Goal: Task Accomplishment & Management: Manage account settings

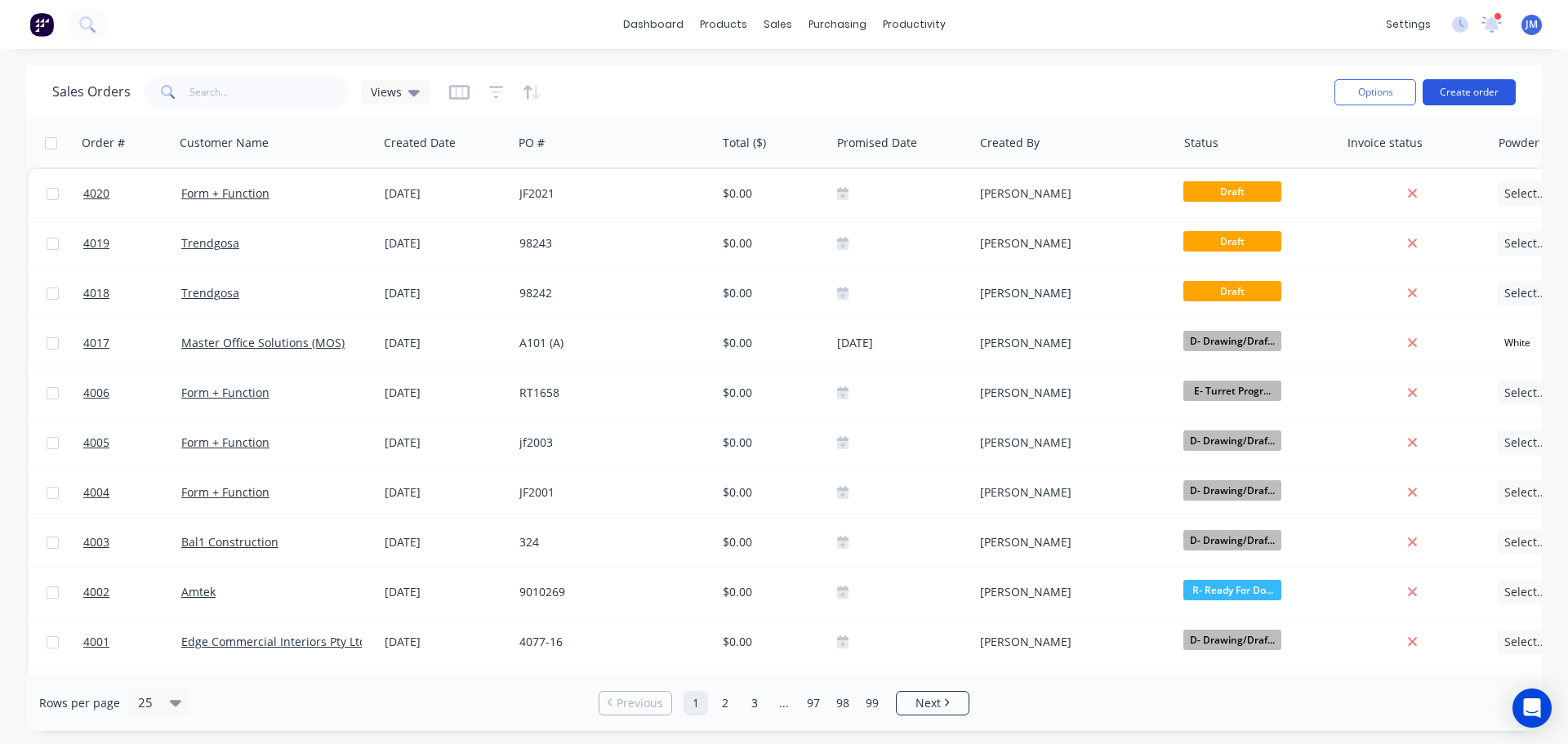
click at [1473, 90] on button "Create order" at bounding box center [1469, 93] width 94 height 26
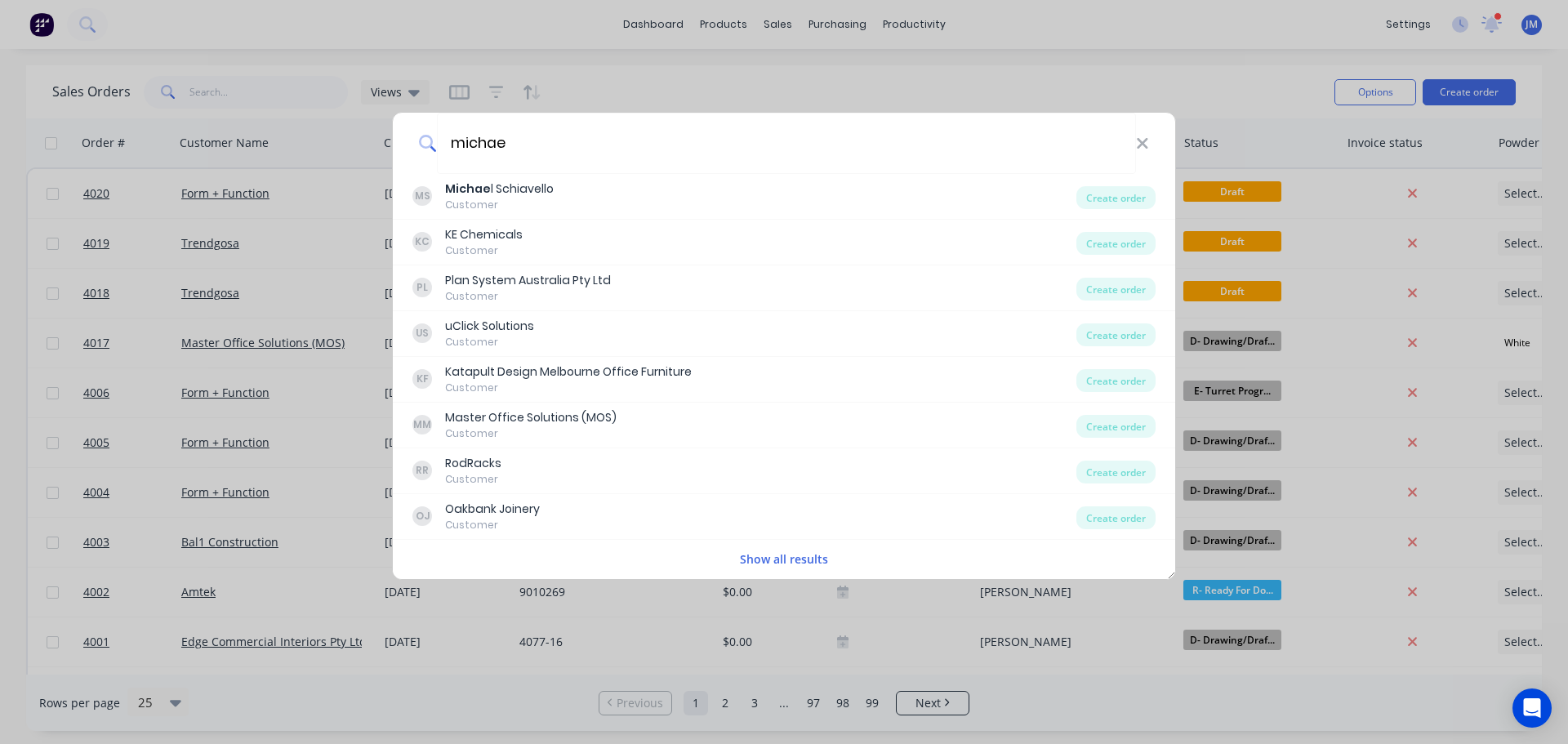
type input "michae"
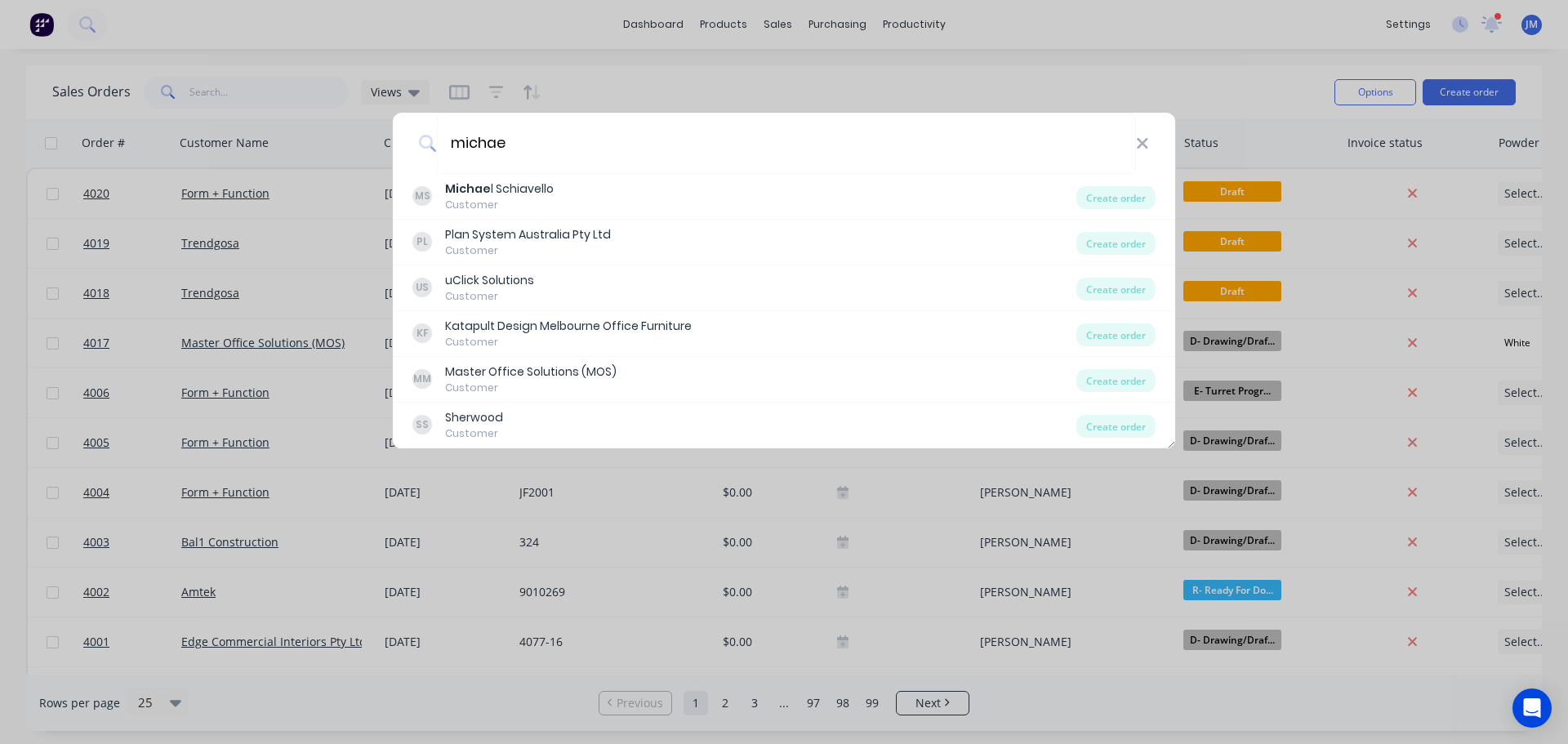
click at [582, 185] on div "michae [PERSON_NAME] Customer Create order PL Plan System Australia Pty Ltd Cus…" at bounding box center [784, 372] width 1568 height 744
click at [582, 185] on div "[PERSON_NAME] Customer" at bounding box center [744, 196] width 664 height 31
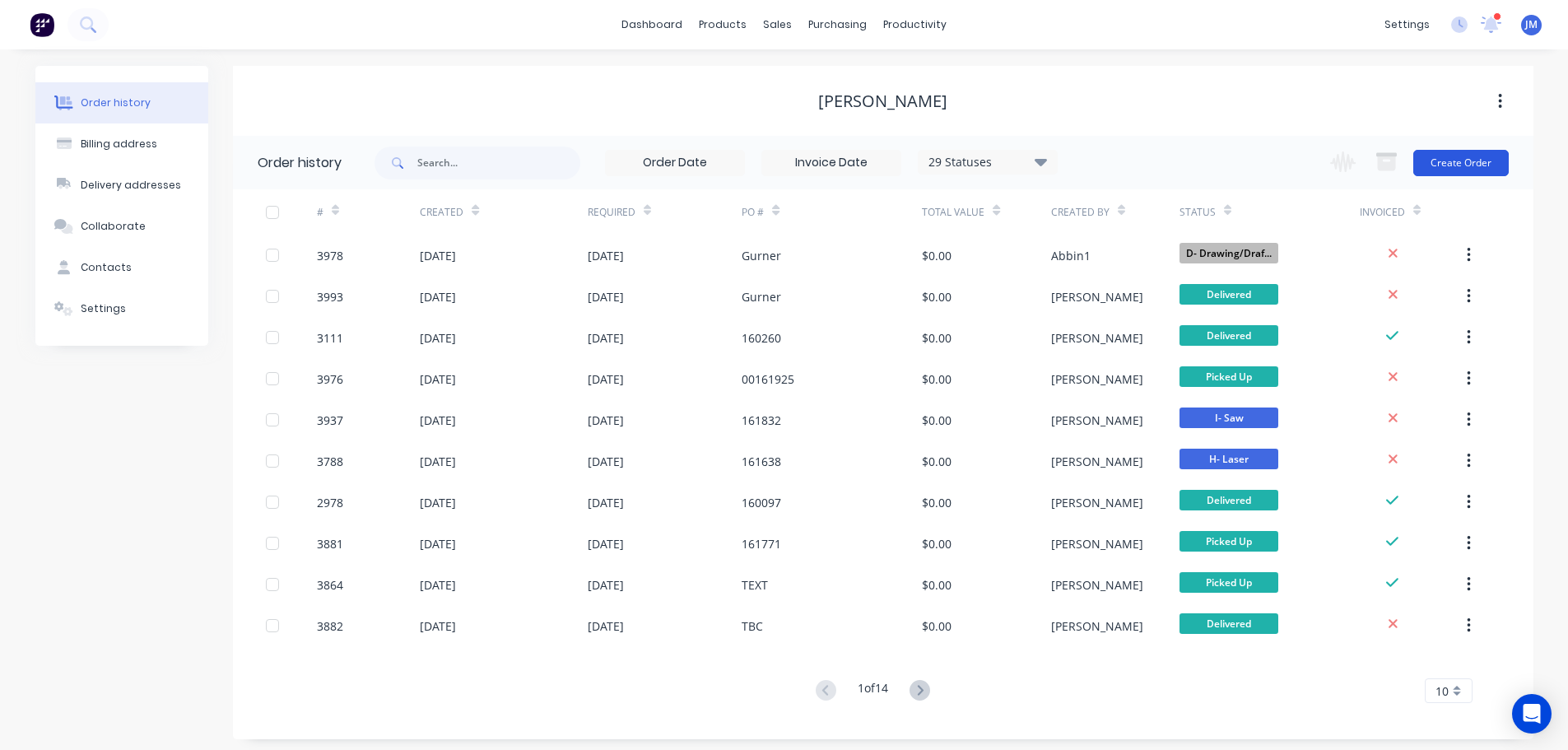
click at [1460, 164] on button "Create Order" at bounding box center [1461, 164] width 96 height 27
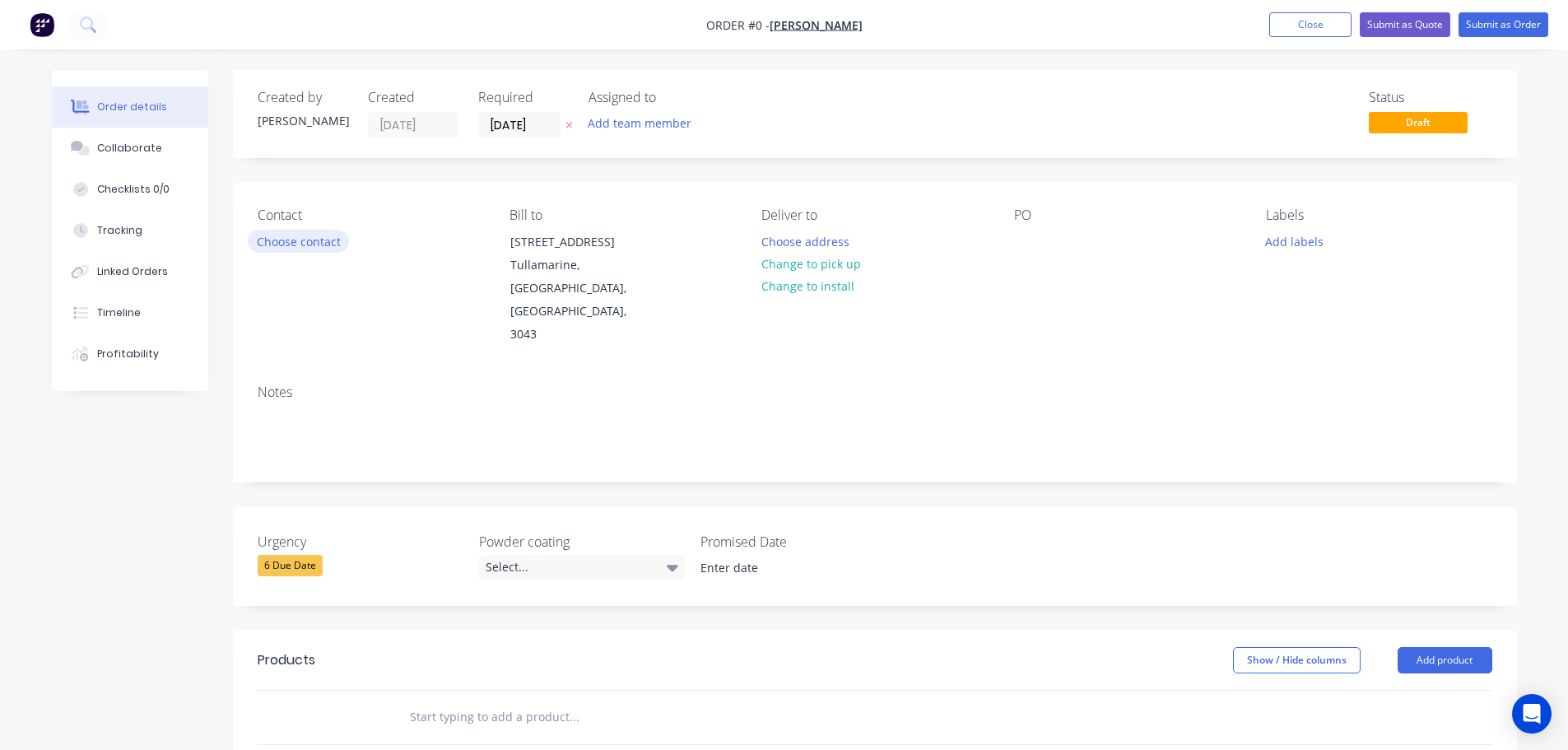
click at [286, 237] on button "Choose contact" at bounding box center [298, 240] width 101 height 23
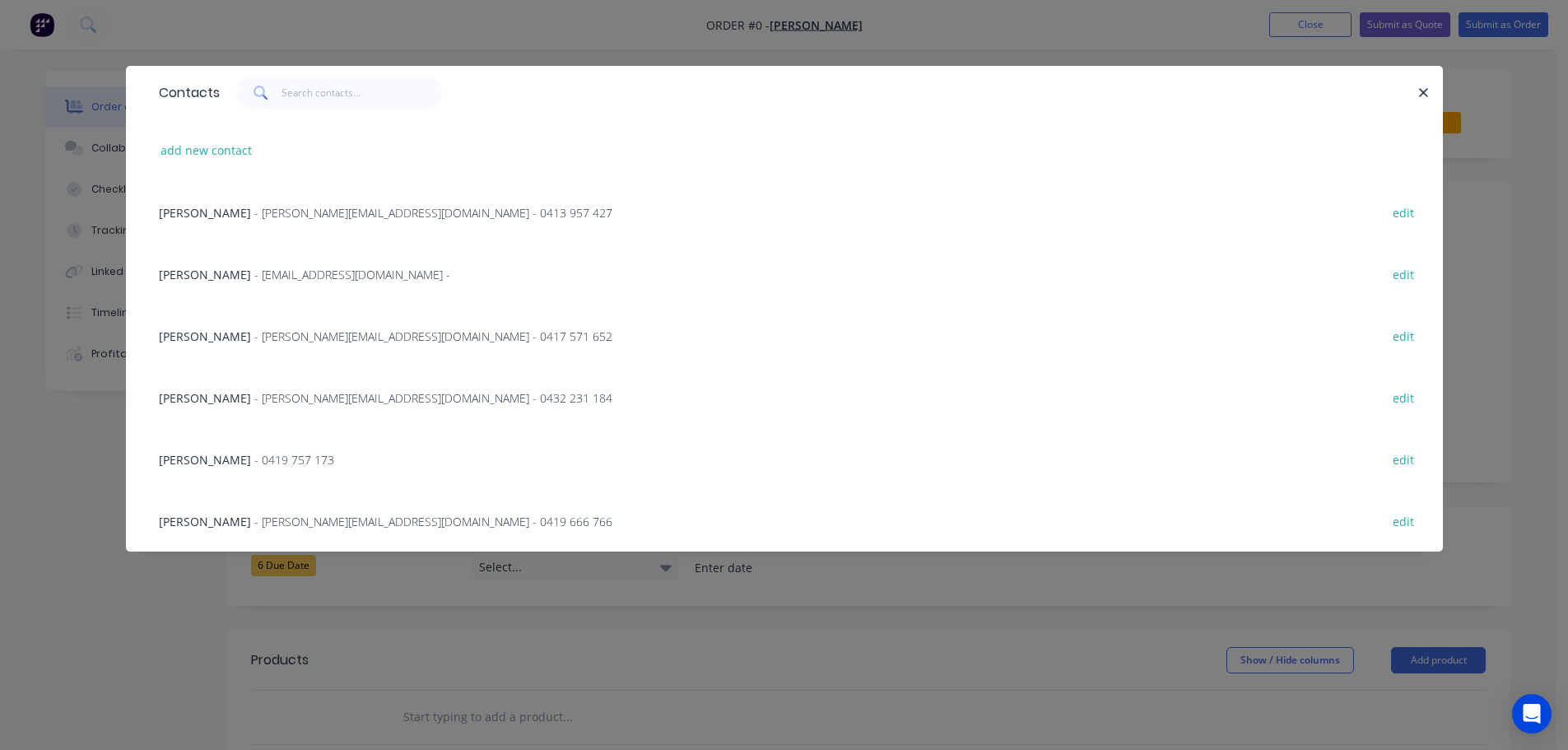
click at [299, 391] on span "- [PERSON_NAME][EMAIL_ADDRESS][DOMAIN_NAME] - 0432 231 184" at bounding box center [433, 398] width 358 height 16
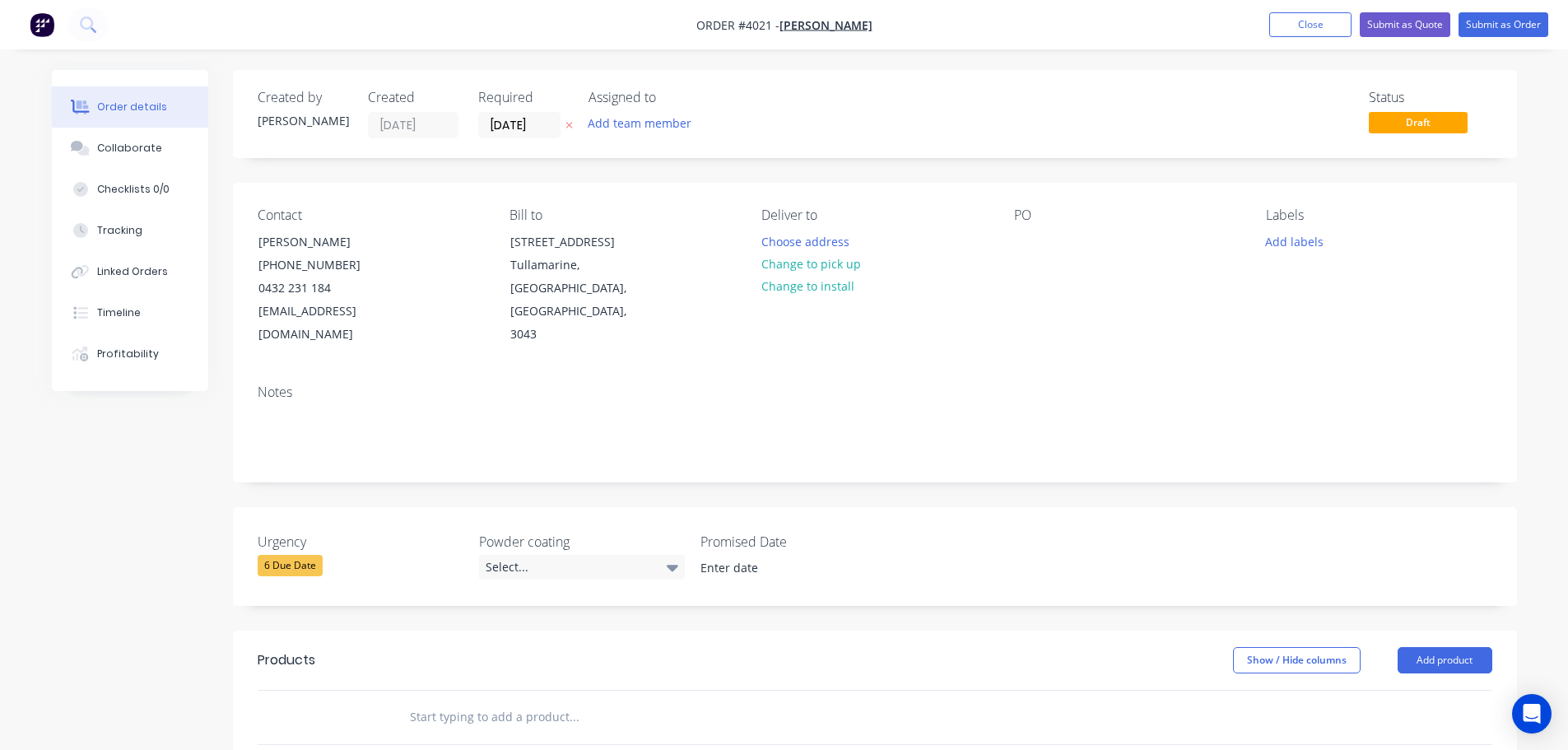
click at [631, 111] on div "Assigned to Add team member" at bounding box center [671, 114] width 164 height 48
click at [630, 118] on button "Add team member" at bounding box center [639, 123] width 121 height 23
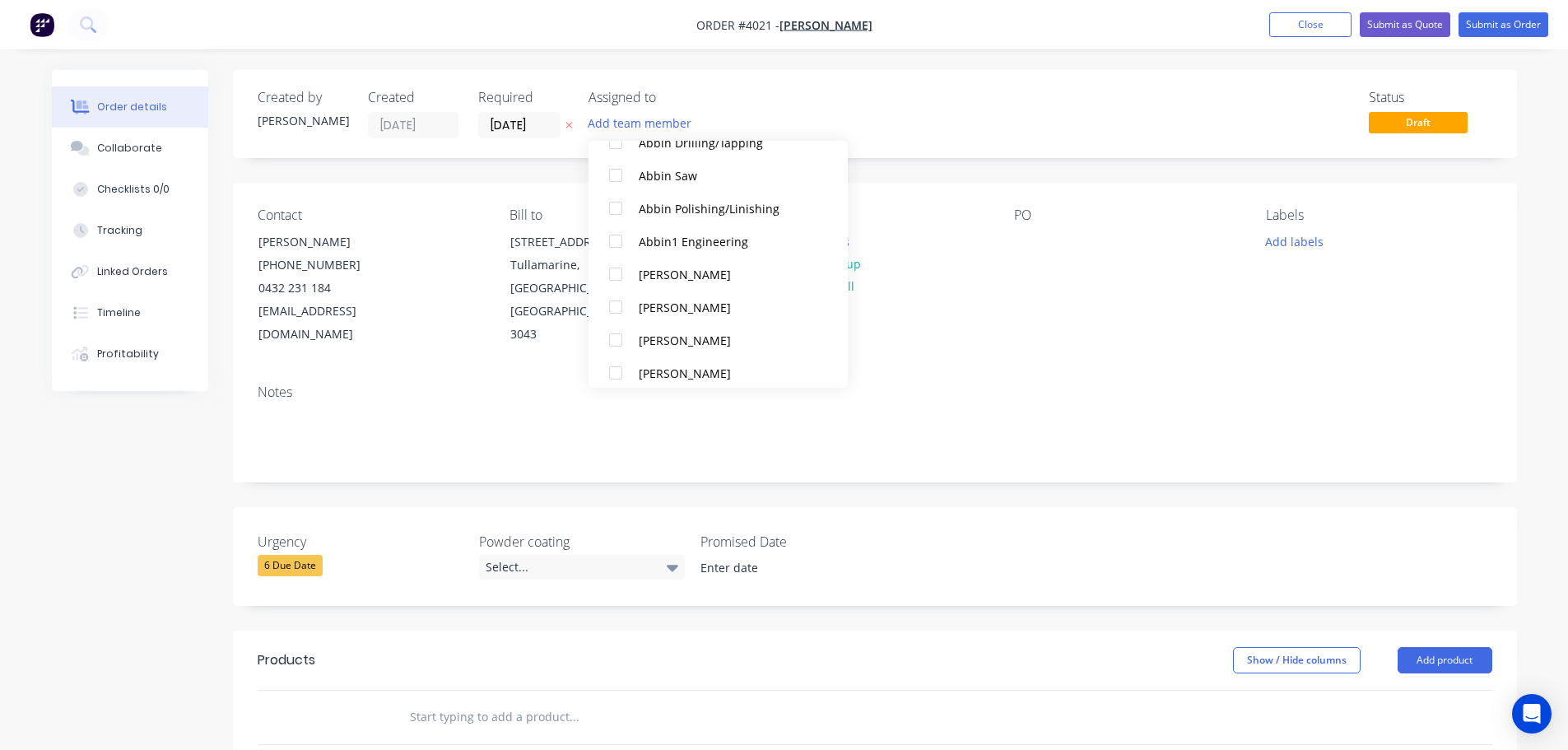
scroll to position [412, 0]
click at [637, 258] on button "[PERSON_NAME]" at bounding box center [718, 264] width 259 height 33
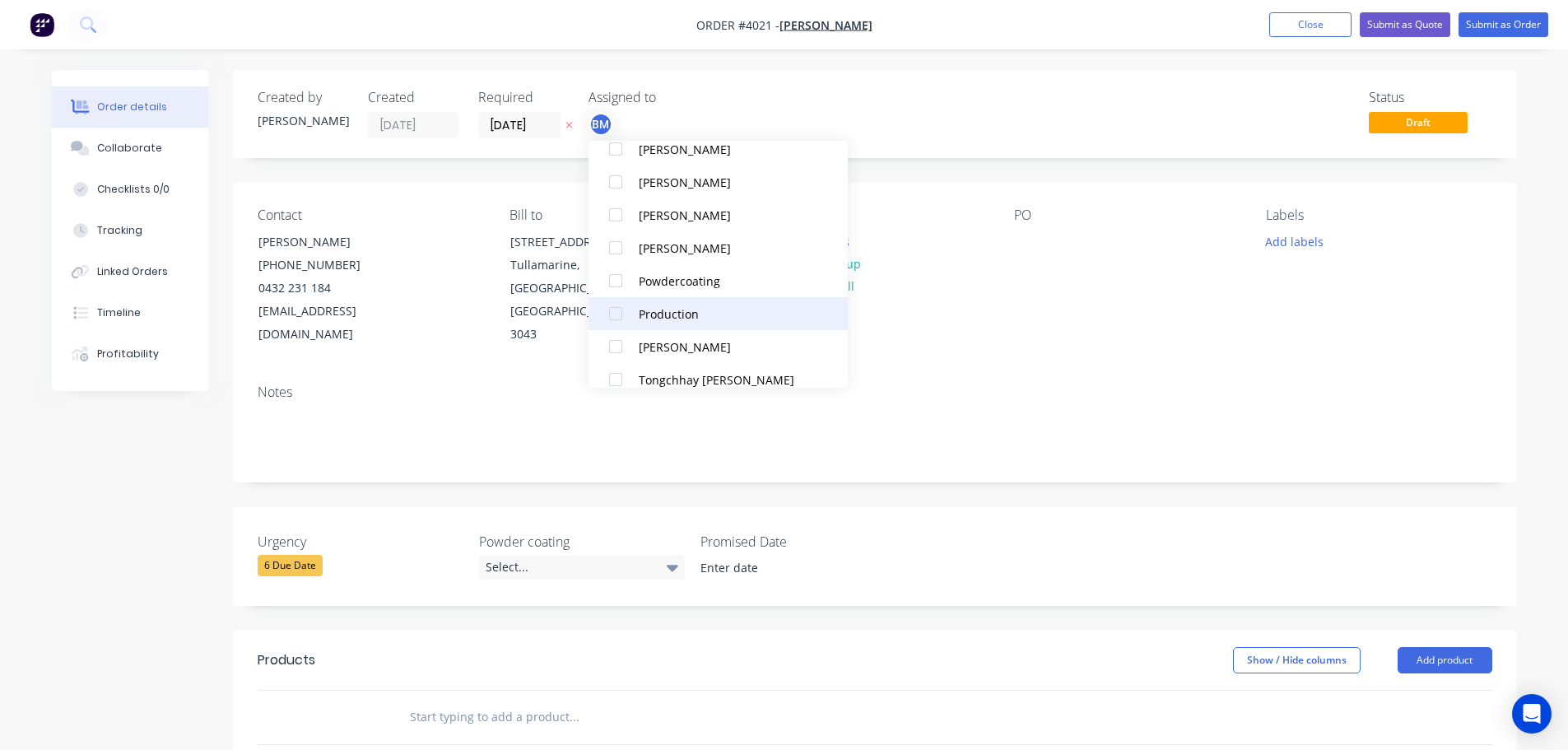
click at [658, 312] on div "Production" at bounding box center [726, 314] width 174 height 18
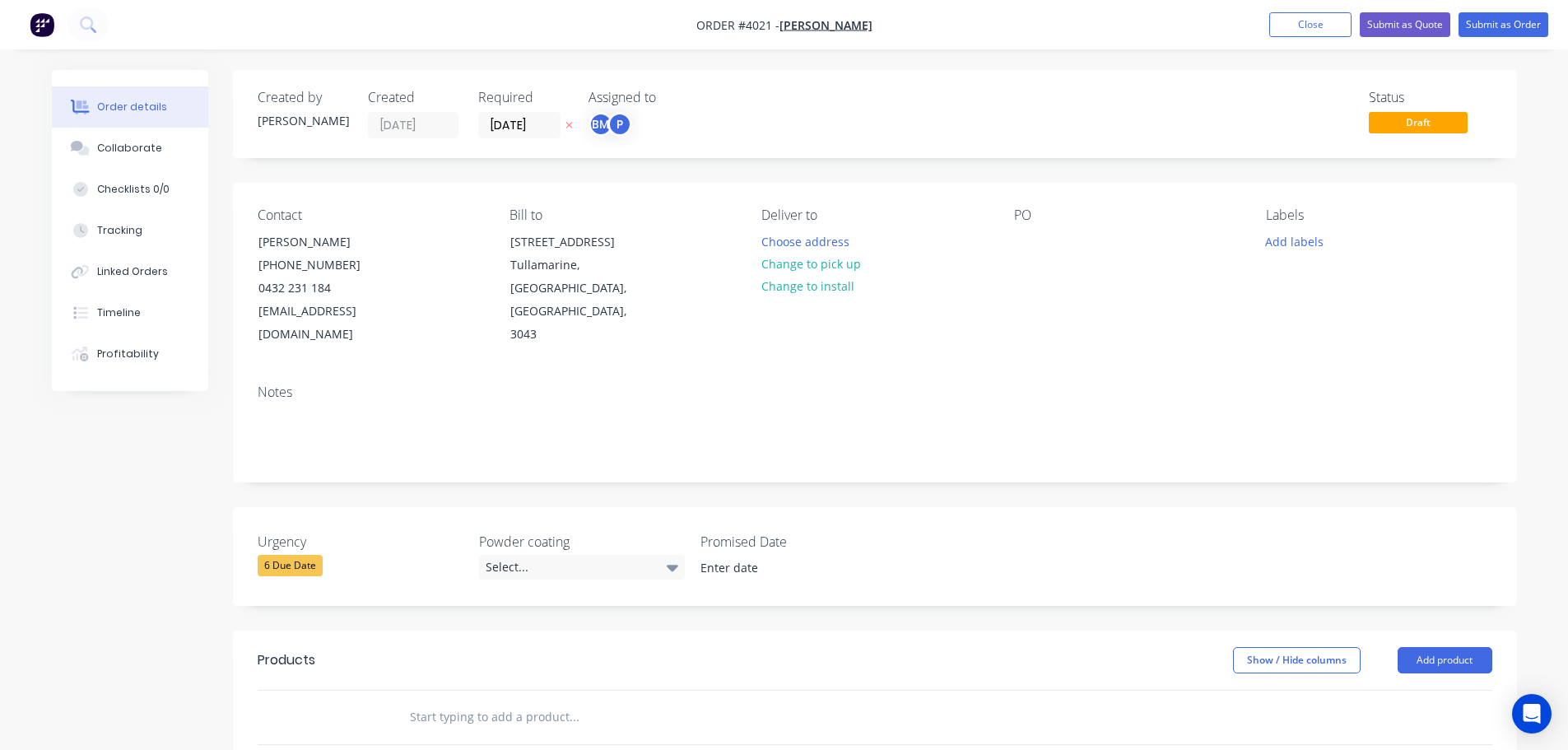
click at [934, 322] on div "Deliver to Choose address Change to pick up Change to install" at bounding box center [874, 277] width 225 height 139
click at [777, 243] on button "Choose address" at bounding box center [805, 240] width 105 height 23
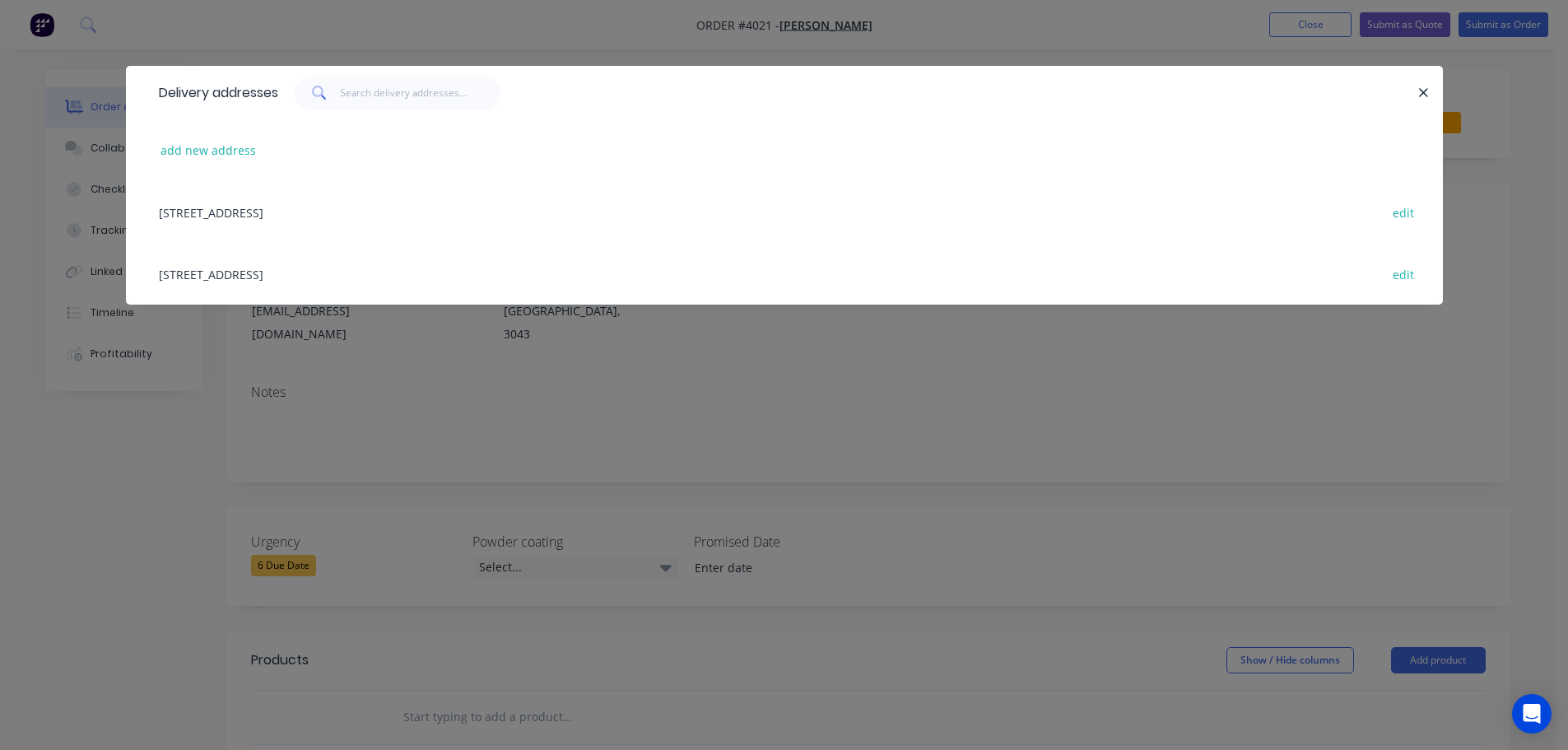
click at [269, 274] on div "[STREET_ADDRESS] edit" at bounding box center [785, 274] width 1268 height 62
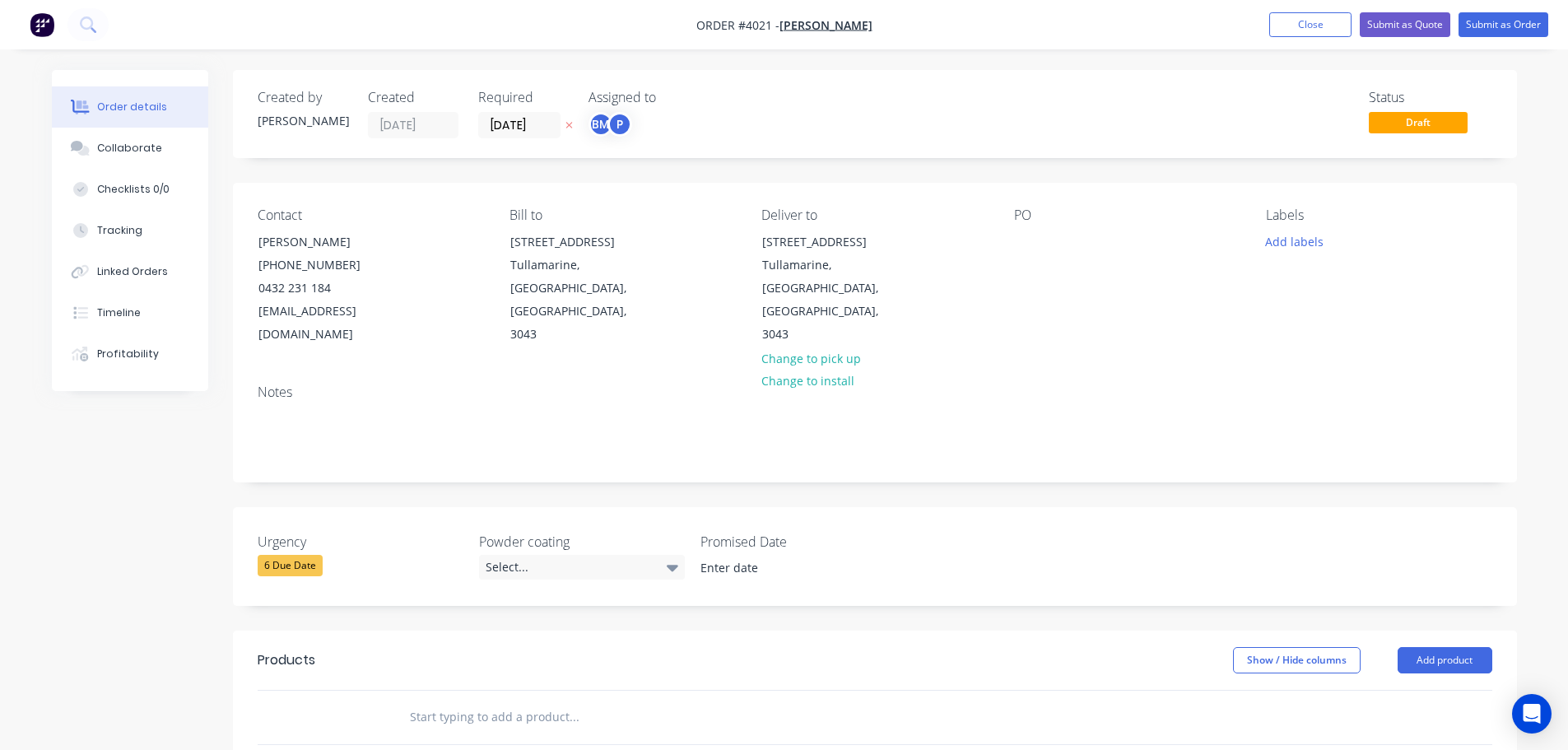
click at [1013, 236] on div "Contact [PERSON_NAME] [PHONE_NUMBER] [EMAIL_ADDRESS][DOMAIN_NAME] Bill to [STRE…" at bounding box center [875, 277] width 1284 height 189
click at [1018, 238] on div at bounding box center [1028, 241] width 27 height 24
click at [124, 154] on div "Collaborate" at bounding box center [129, 148] width 65 height 15
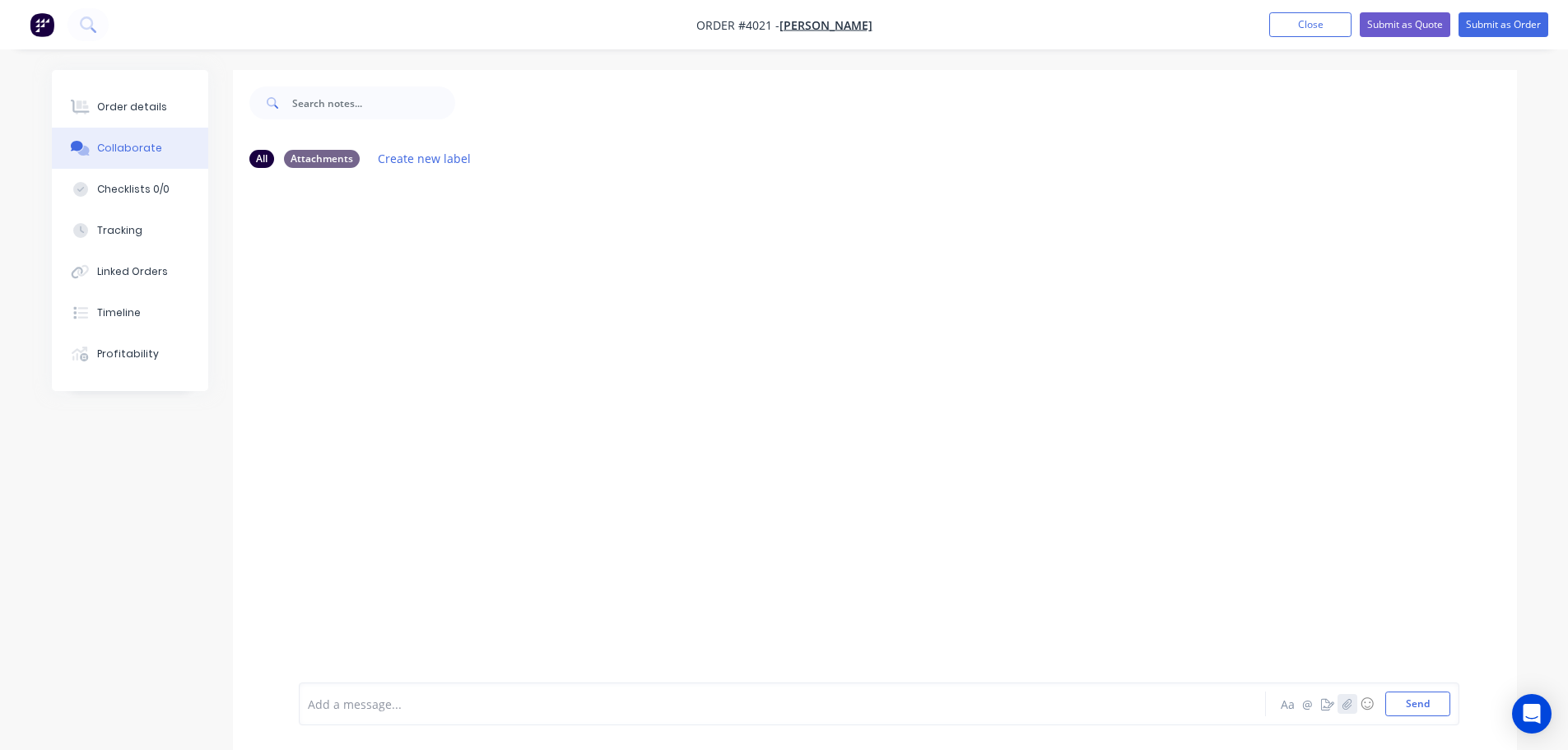
click at [1344, 704] on icon "button" at bounding box center [1347, 703] width 9 height 11
click at [1428, 709] on button "Send" at bounding box center [1418, 704] width 65 height 25
click at [135, 104] on div "Order details" at bounding box center [132, 107] width 70 height 15
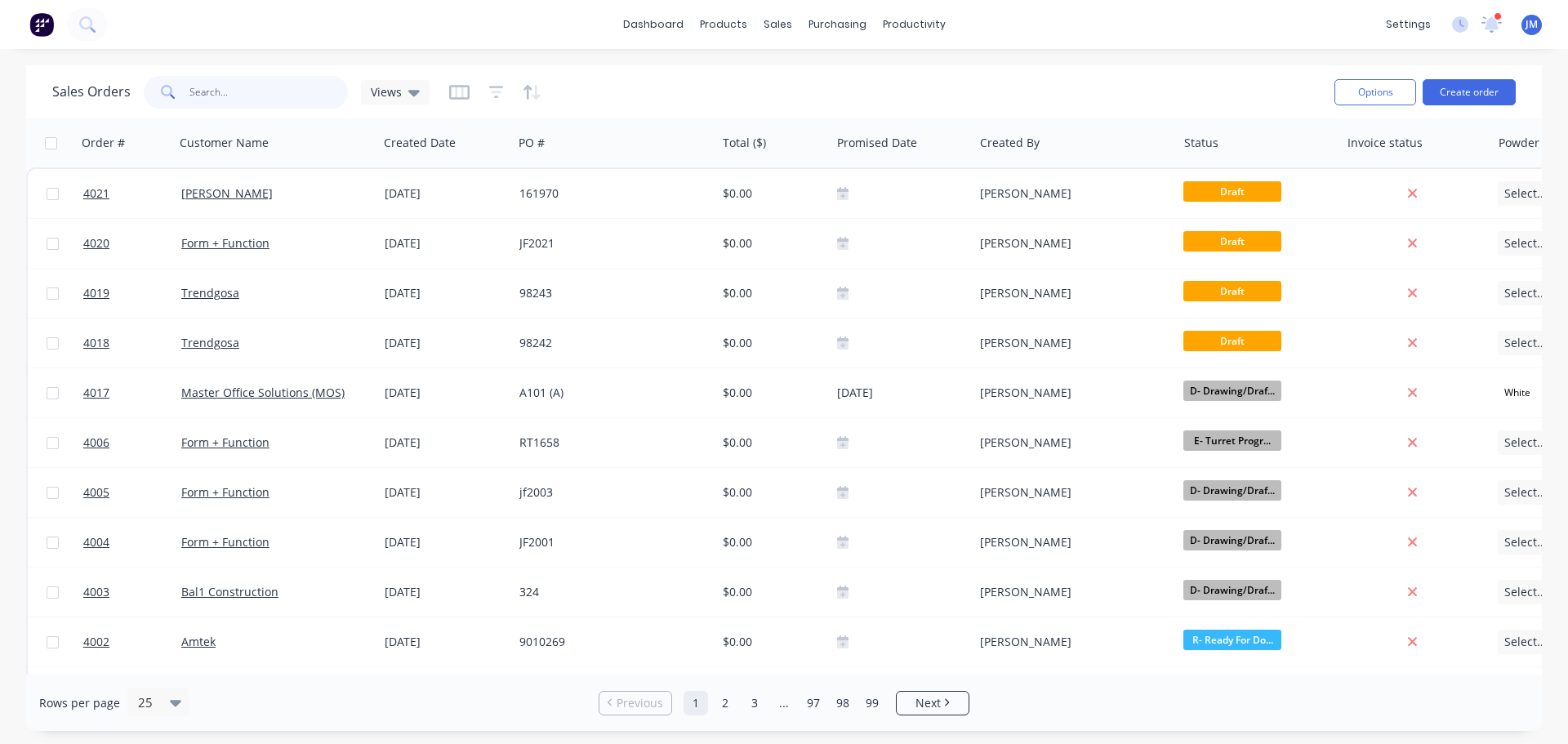
click at [234, 97] on input "text" at bounding box center [269, 92] width 159 height 32
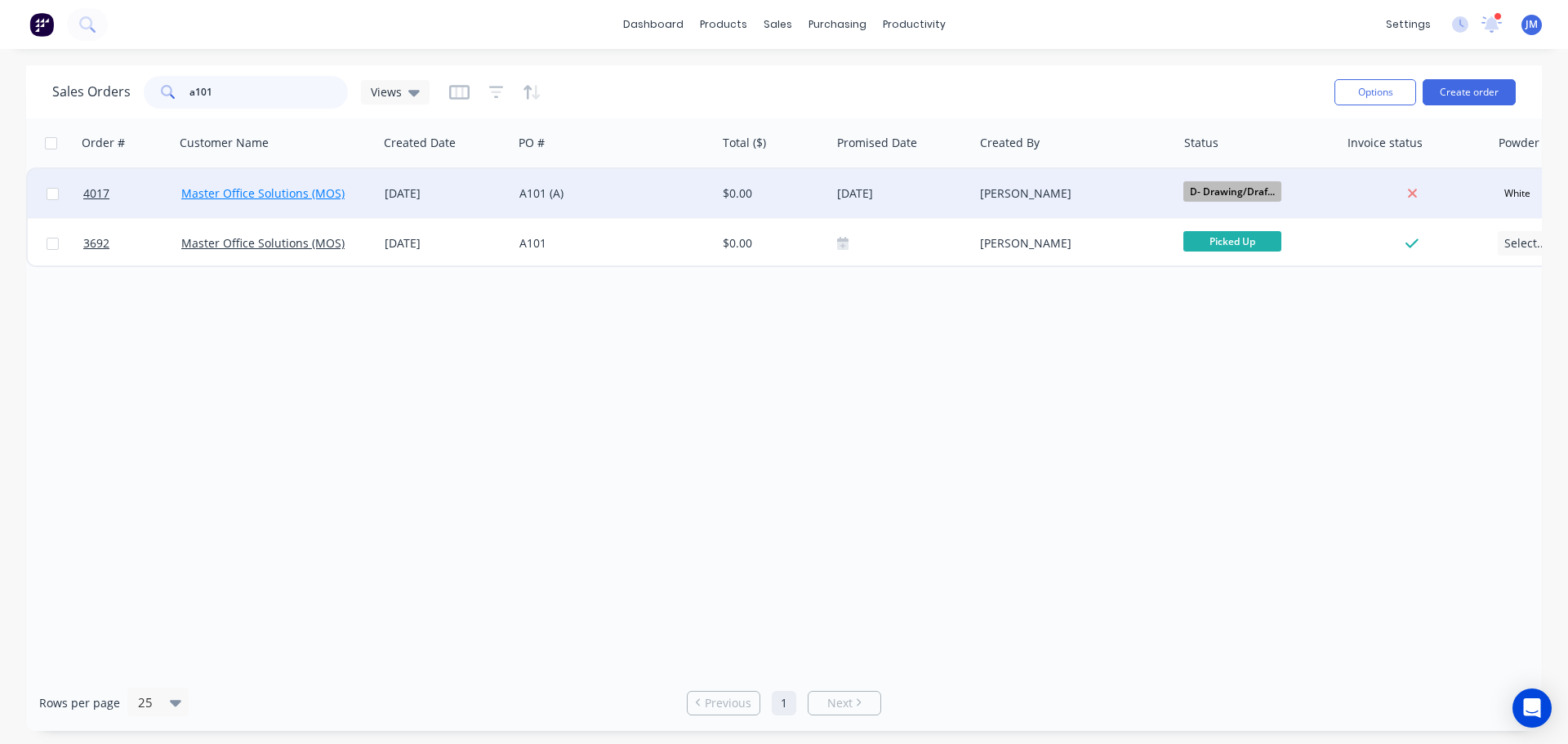
type input "a101"
click at [253, 200] on link "Master Office Solutions (MOS)" at bounding box center [262, 193] width 163 height 16
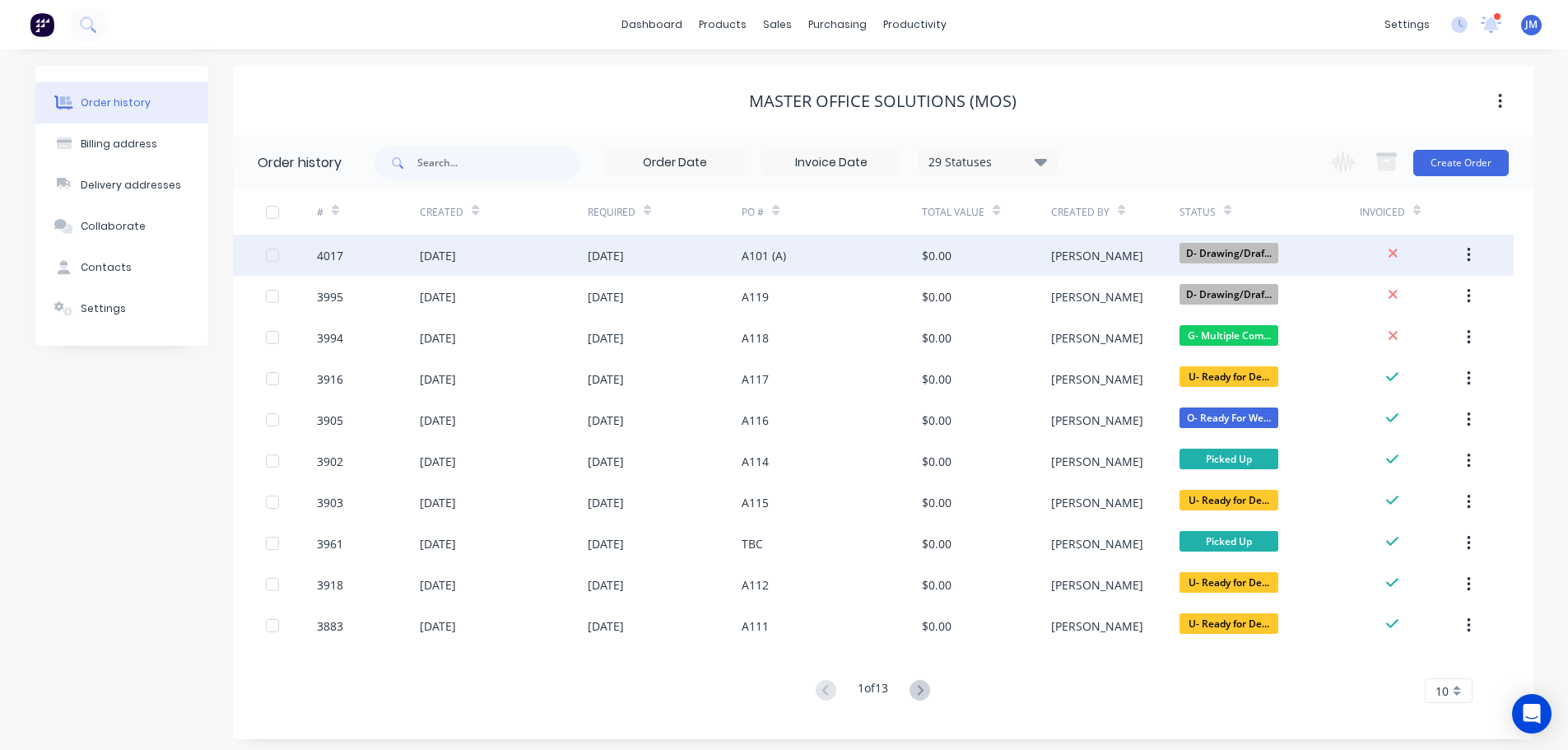
click at [456, 258] on div "[DATE]" at bounding box center [437, 255] width 36 height 18
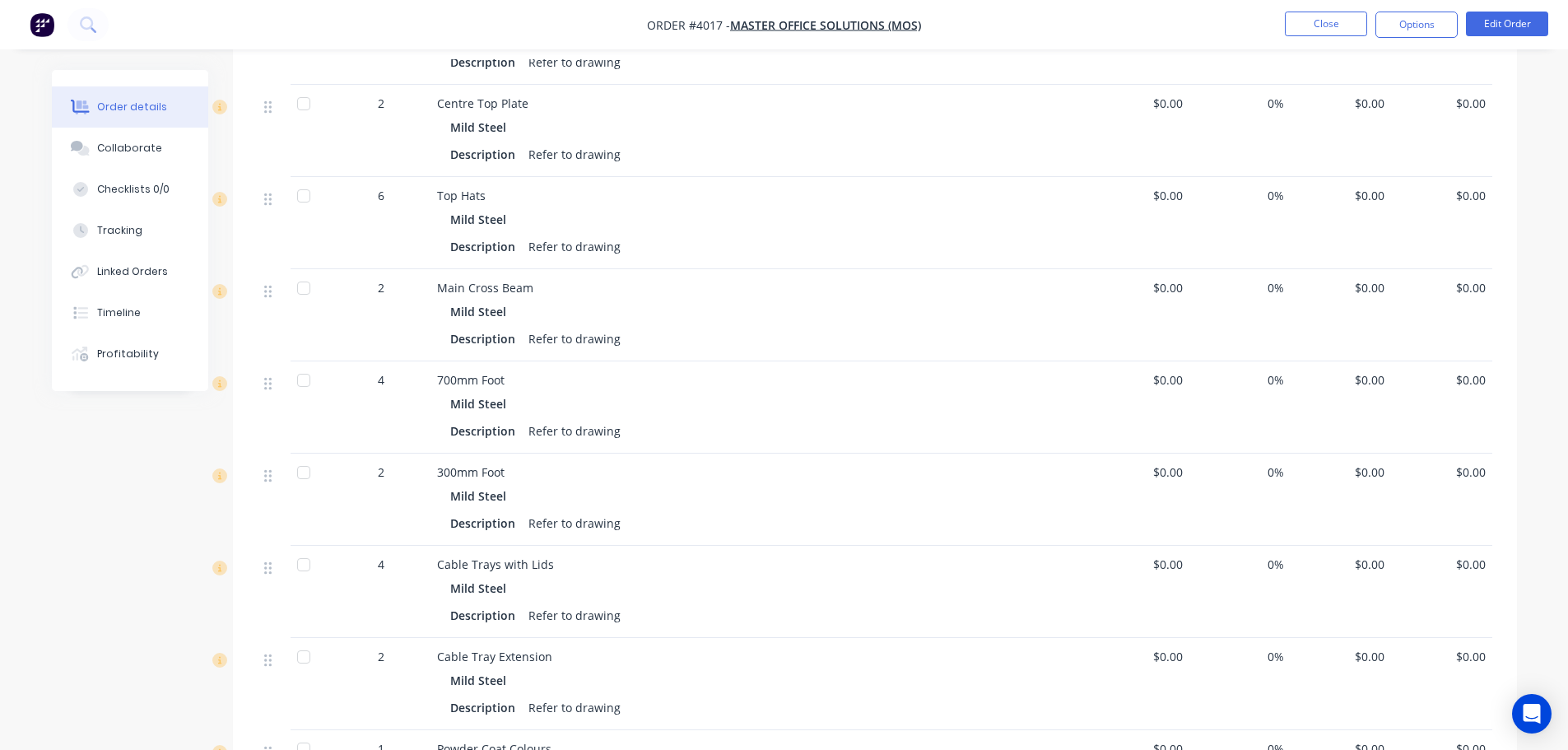
scroll to position [1894, 0]
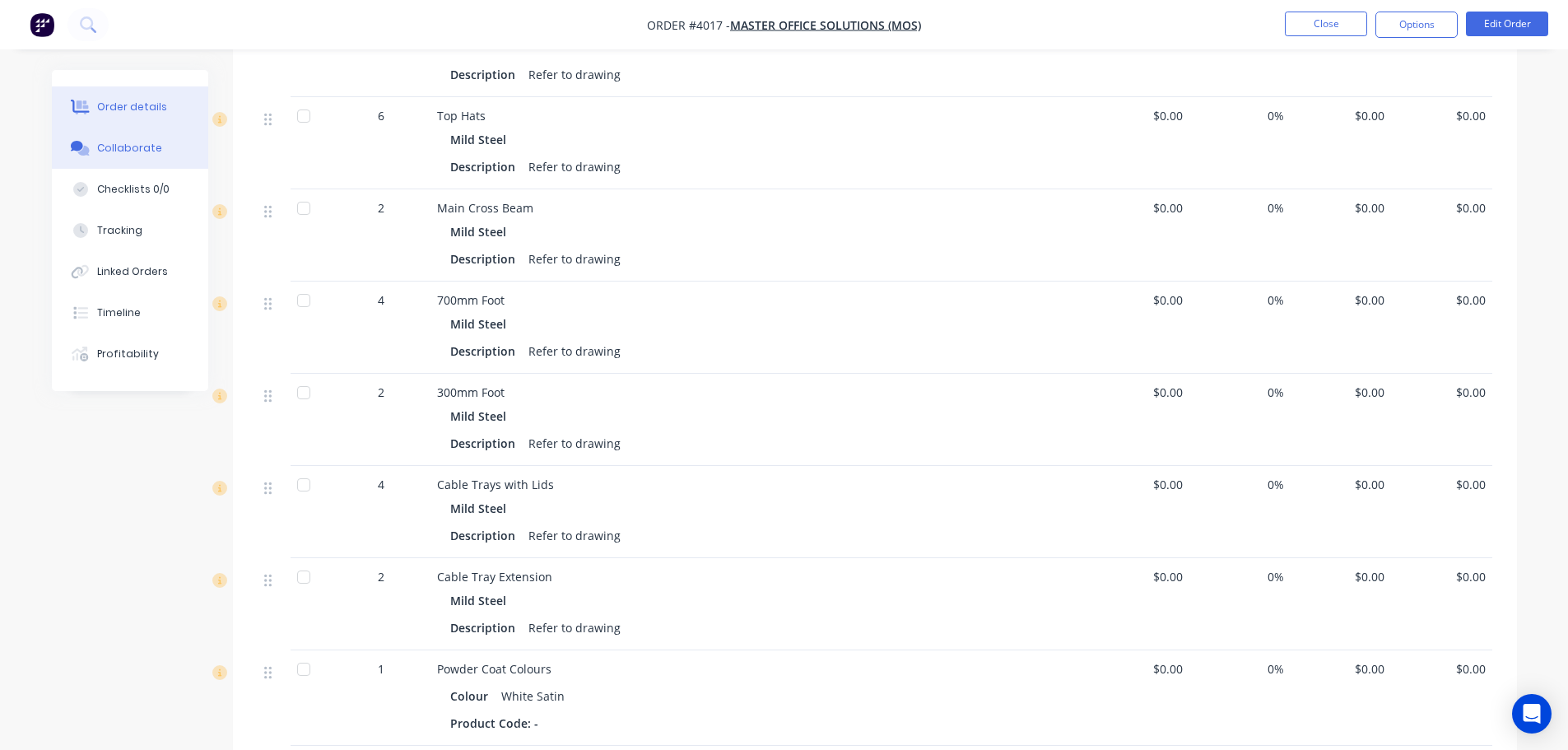
click at [160, 153] on button "Collaborate" at bounding box center [130, 148] width 157 height 41
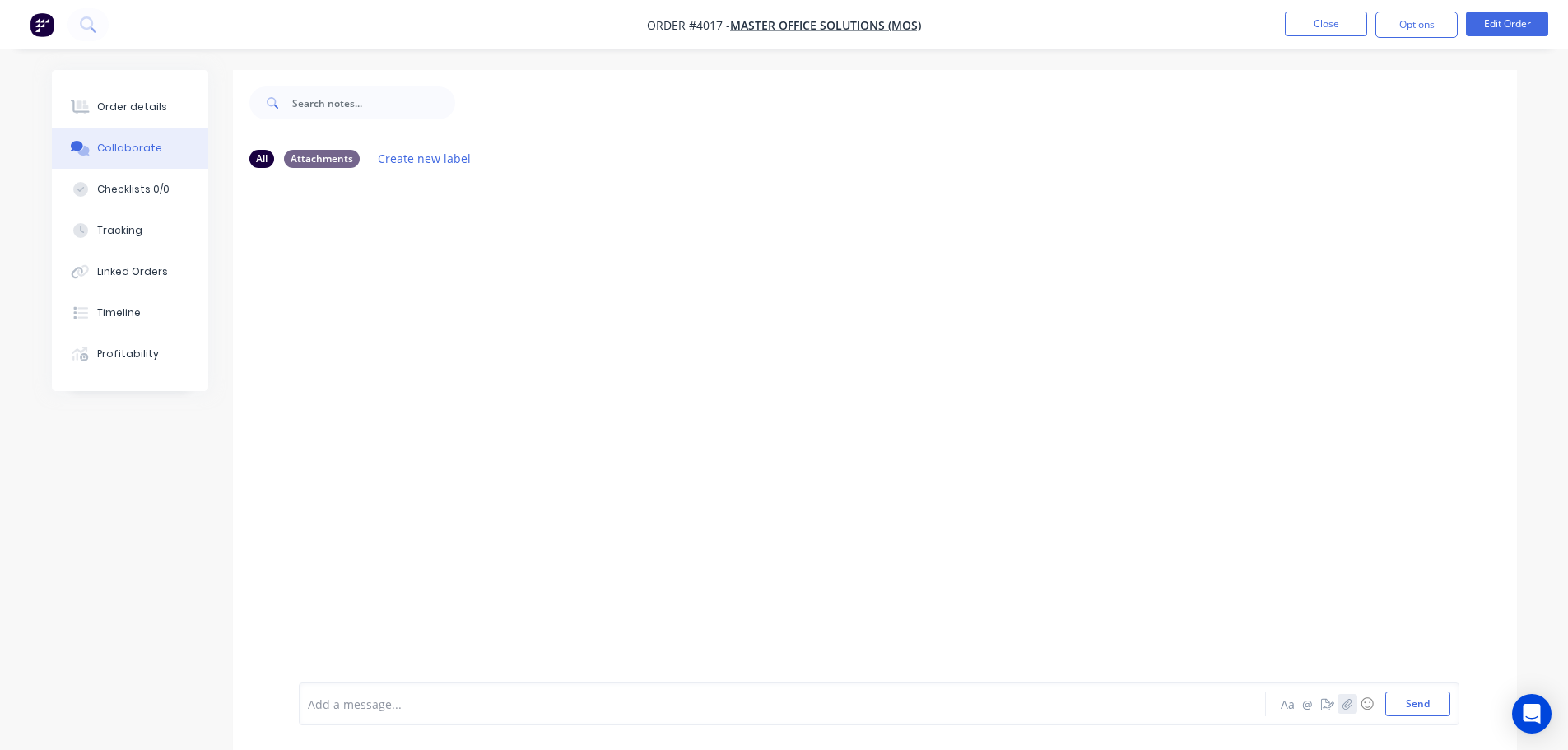
click at [1342, 704] on icon "button" at bounding box center [1347, 704] width 10 height 12
click at [1425, 702] on button "Send" at bounding box center [1418, 704] width 65 height 25
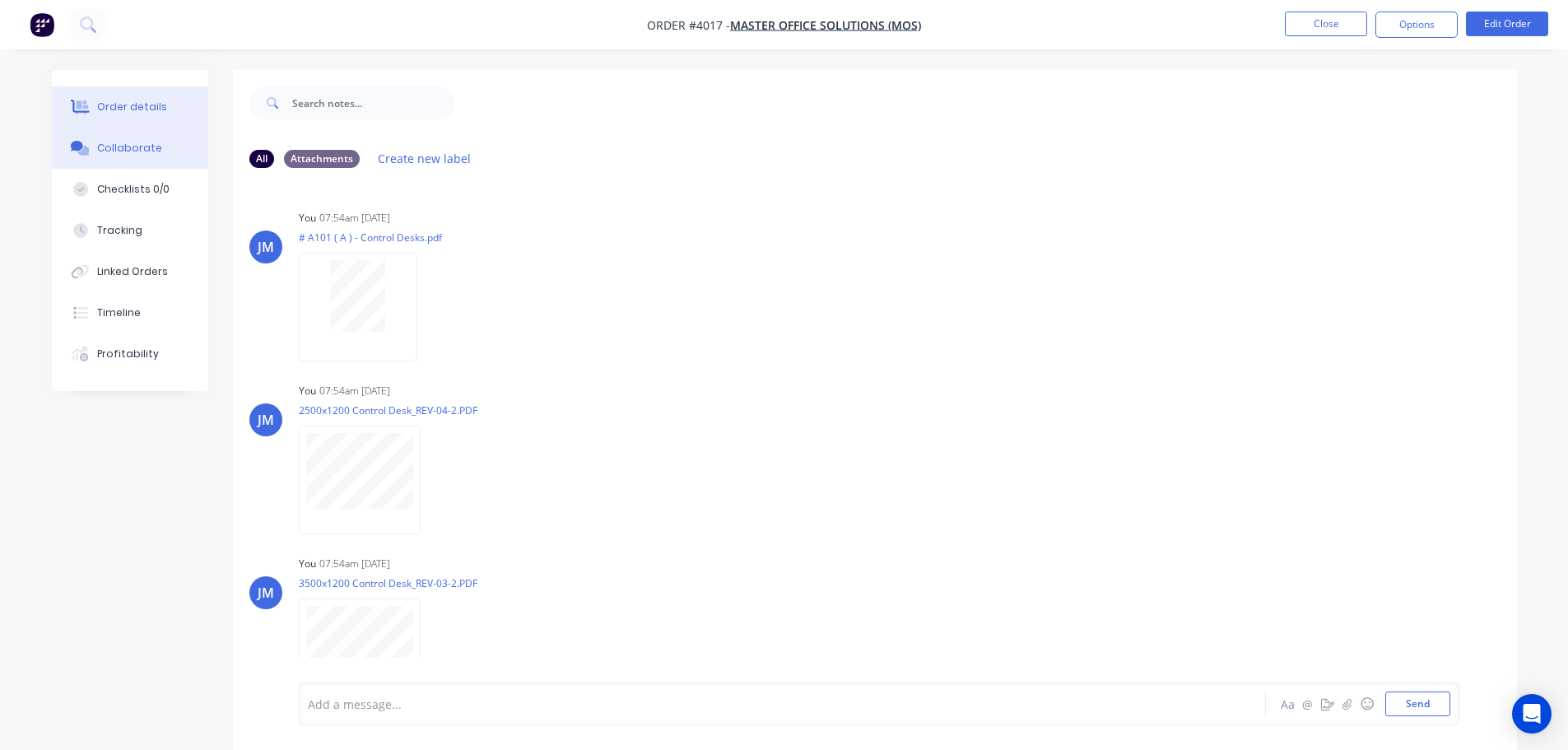
click at [111, 94] on button "Order details" at bounding box center [130, 107] width 157 height 41
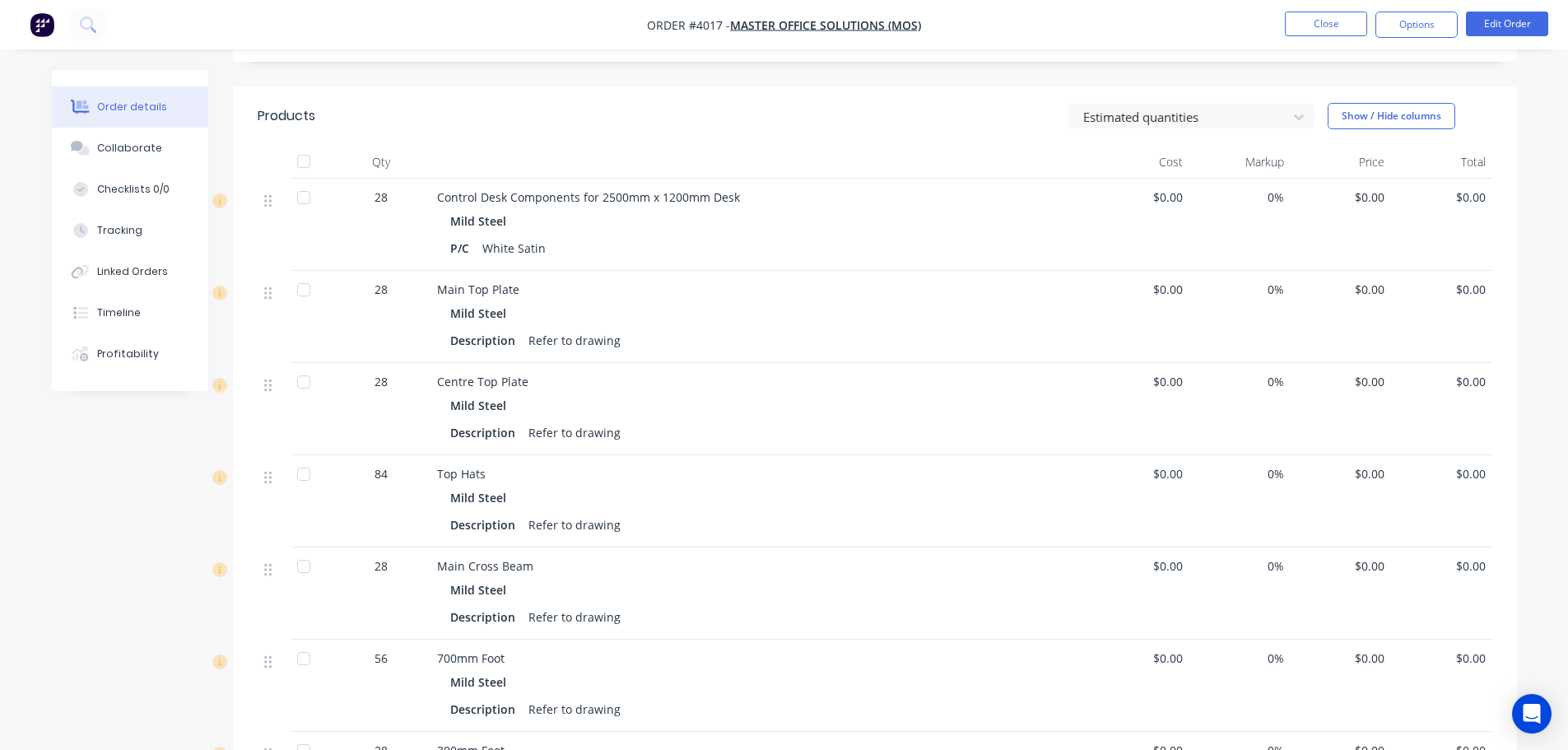
scroll to position [349, 0]
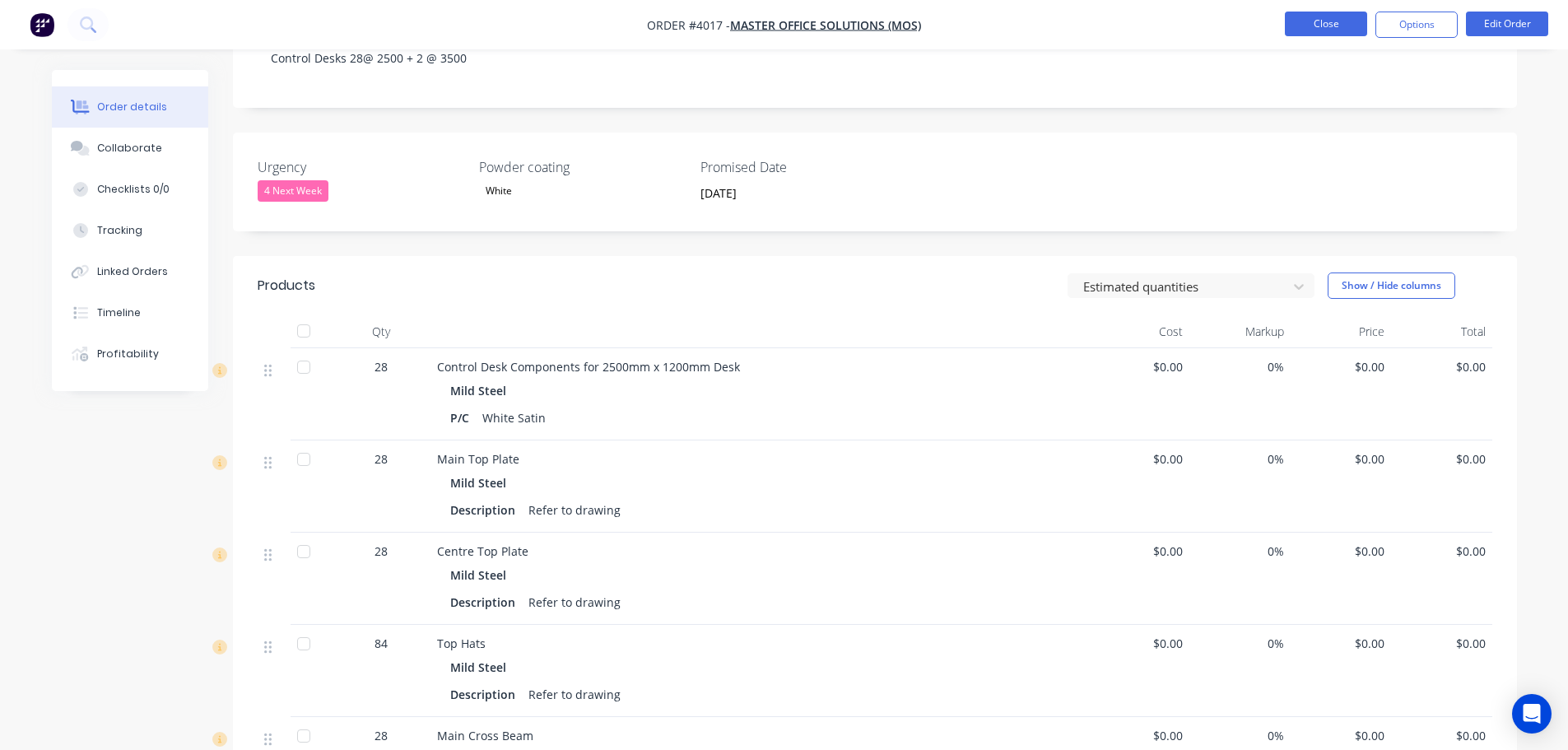
click at [1325, 16] on button "Close" at bounding box center [1326, 24] width 83 height 25
